Goal: Check status: Check status

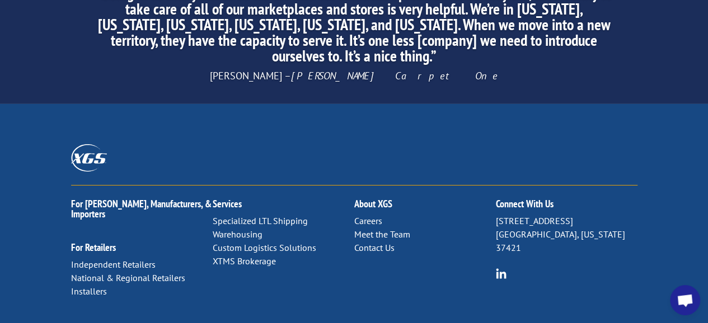
scroll to position [1887, 0]
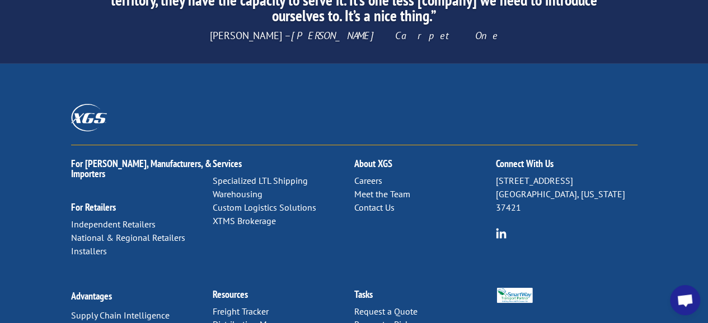
click at [382, 202] on link "Contact Us" at bounding box center [374, 207] width 40 height 11
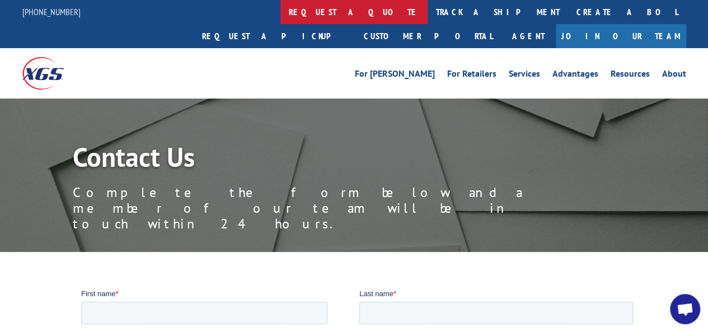
click at [280, 10] on link "request a quote" at bounding box center [353, 12] width 147 height 24
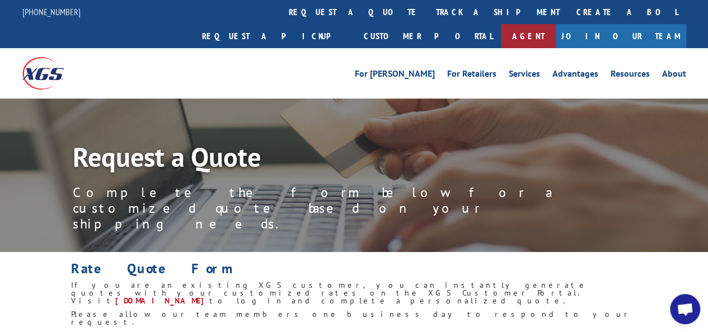
click at [556, 24] on link "Agent" at bounding box center [528, 36] width 55 height 24
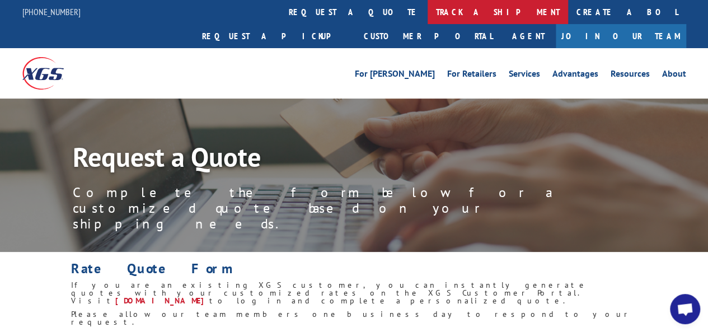
click at [427, 17] on link "track a shipment" at bounding box center [497, 12] width 140 height 24
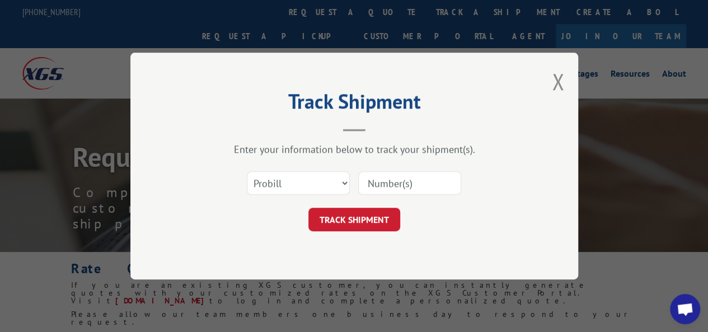
click at [387, 187] on input at bounding box center [409, 182] width 103 height 23
click at [399, 181] on input at bounding box center [409, 182] width 103 height 23
paste input "17341196"
type input "17341196"
click at [385, 210] on button "TRACK SHIPMENT" at bounding box center [354, 219] width 92 height 23
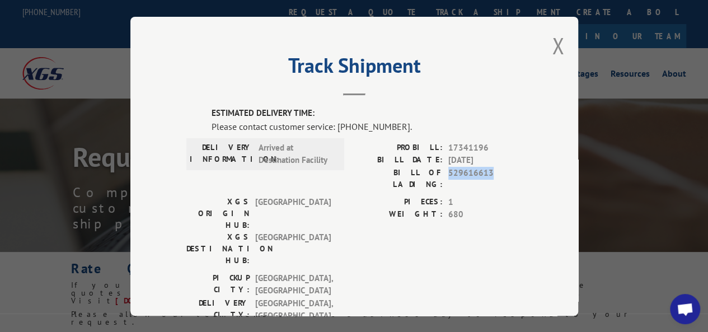
drag, startPoint x: 444, startPoint y: 172, endPoint x: 498, endPoint y: 176, distance: 55.0
click at [498, 176] on span "529616613" at bounding box center [485, 177] width 74 height 23
copy span "529616613"
